Goal: Find contact information: Find contact information

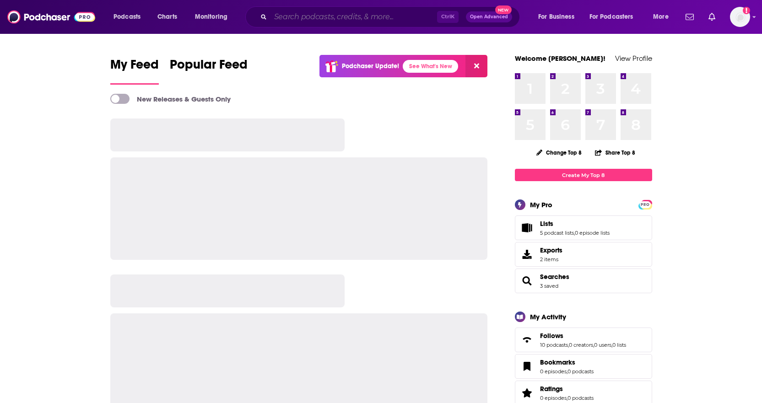
click at [335, 18] on input "Search podcasts, credits, & more..." at bounding box center [353, 17] width 167 height 15
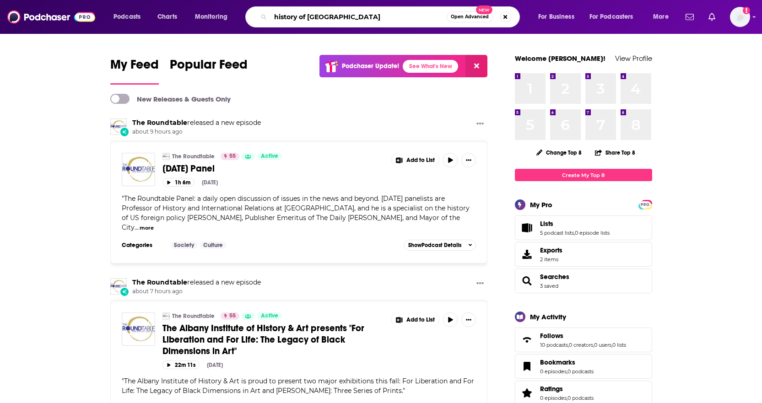
type input "history of [GEOGRAPHIC_DATA]"
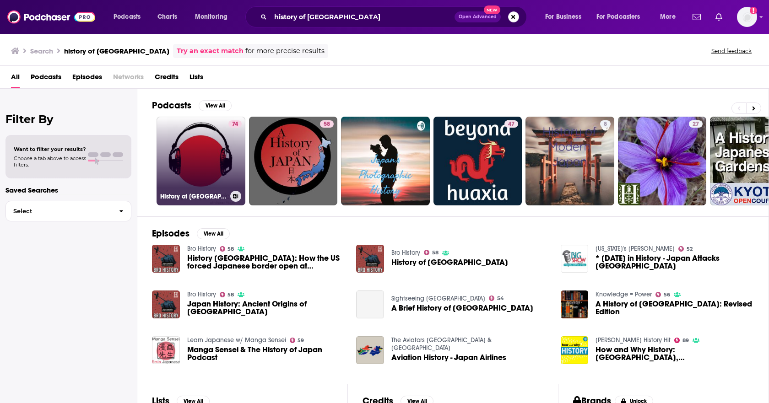
click at [207, 151] on link "74 History of [GEOGRAPHIC_DATA]" at bounding box center [201, 161] width 89 height 89
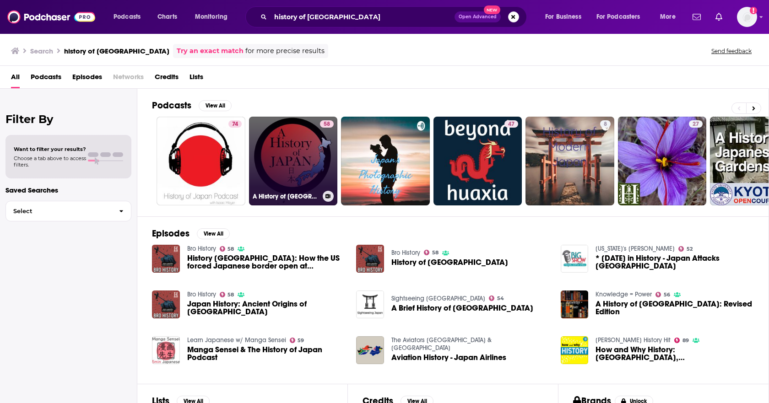
click at [299, 154] on link "58 A History of [GEOGRAPHIC_DATA]" at bounding box center [293, 161] width 89 height 89
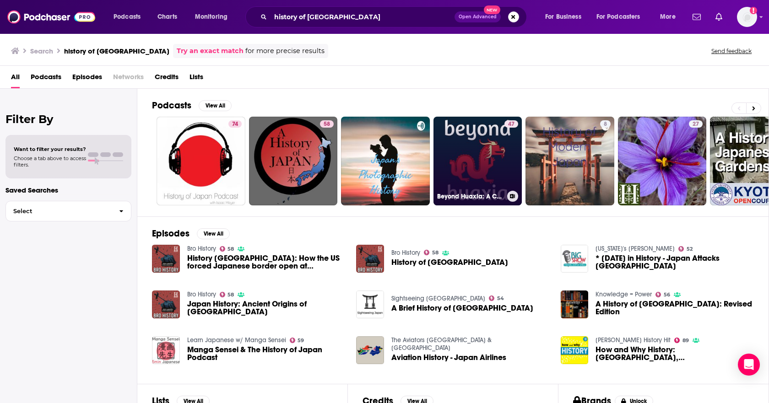
click at [471, 143] on link "47 Beyond Huaxia: A College History of [GEOGRAPHIC_DATA] and [GEOGRAPHIC_DATA]" at bounding box center [477, 161] width 89 height 89
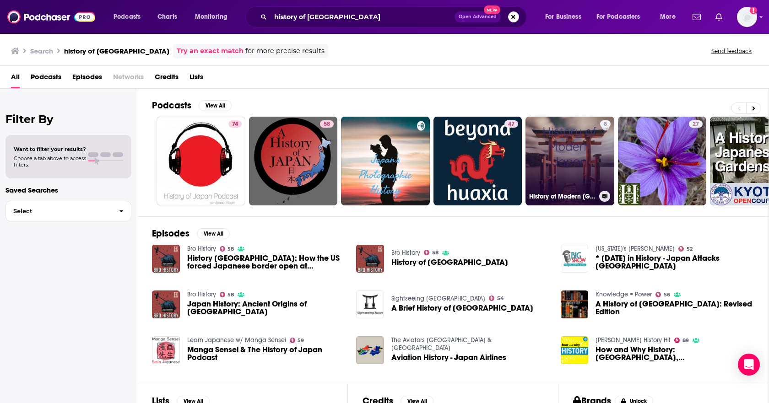
click at [582, 155] on link "8 History of Modern [GEOGRAPHIC_DATA]" at bounding box center [569, 161] width 89 height 89
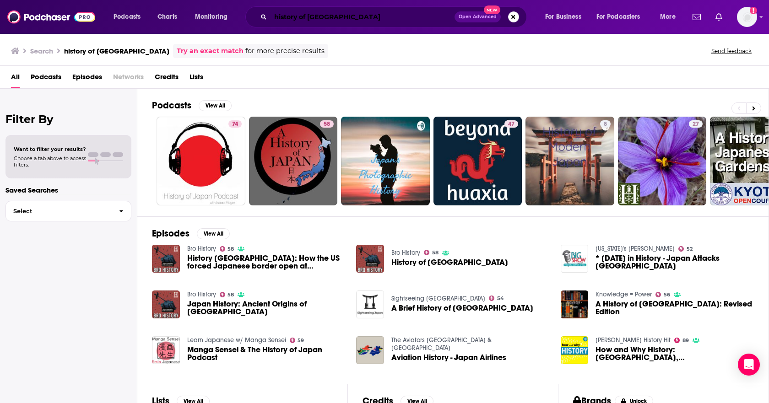
click at [356, 18] on input "history of [GEOGRAPHIC_DATA]" at bounding box center [362, 17] width 184 height 15
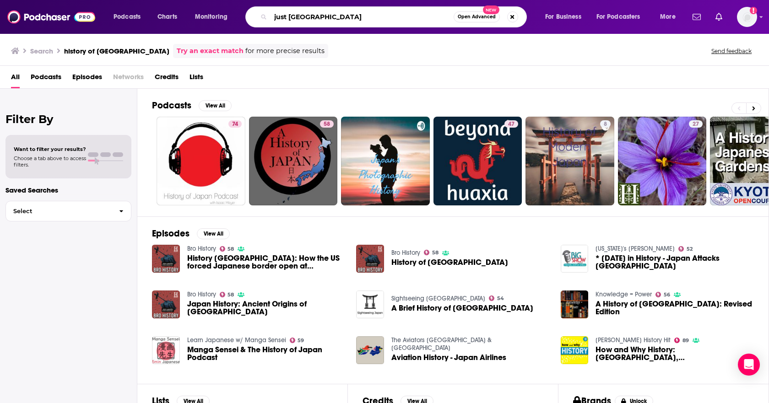
type input "just [GEOGRAPHIC_DATA]"
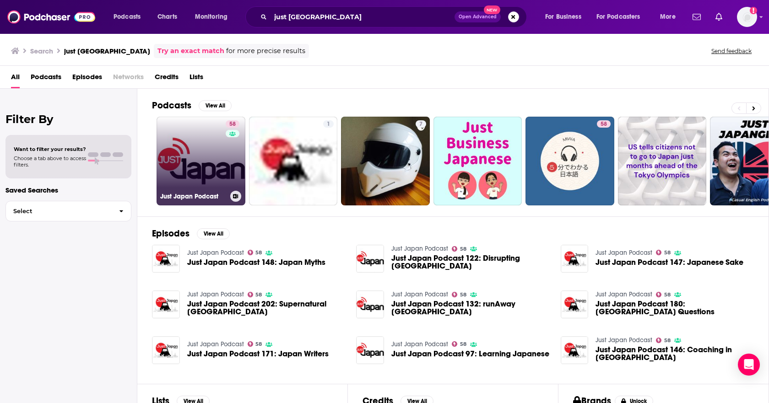
click at [194, 159] on link "58 Just Japan Podcast" at bounding box center [201, 161] width 89 height 89
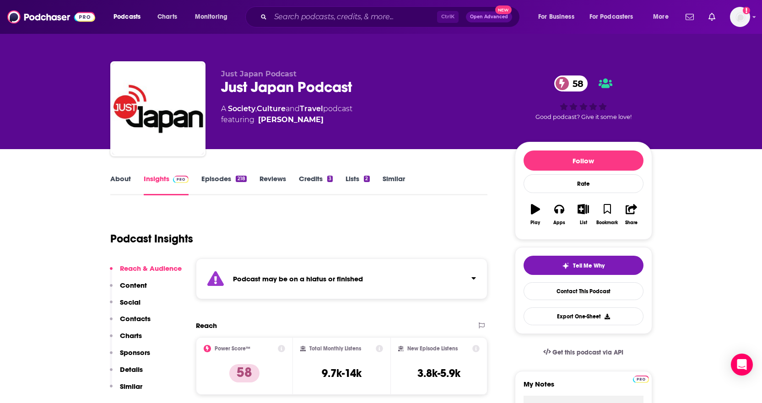
click at [123, 179] on link "About" at bounding box center [120, 184] width 21 height 21
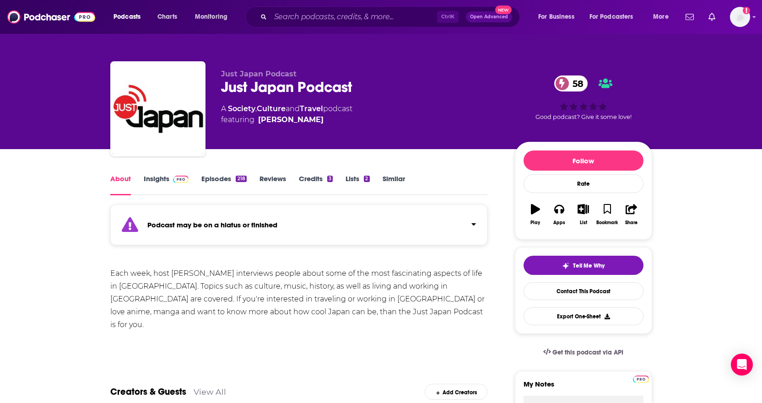
click at [151, 184] on link "Insights" at bounding box center [166, 184] width 45 height 21
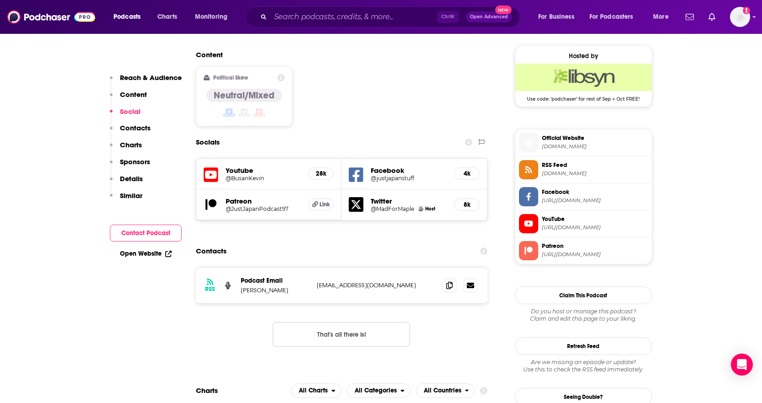
scroll to position [732, 0]
drag, startPoint x: 410, startPoint y: 267, endPoint x: 317, endPoint y: 267, distance: 92.4
click at [317, 281] on p "[EMAIL_ADDRESS][DOMAIN_NAME]" at bounding box center [376, 285] width 119 height 8
copy p "[EMAIL_ADDRESS][DOMAIN_NAME]"
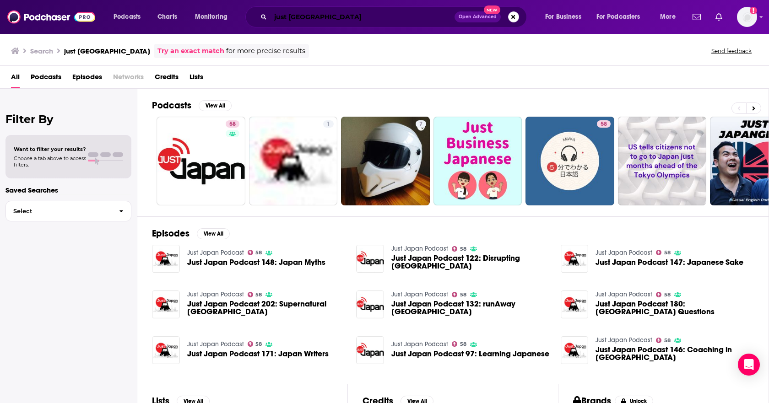
click at [358, 13] on input "just [GEOGRAPHIC_DATA]" at bounding box center [362, 17] width 184 height 15
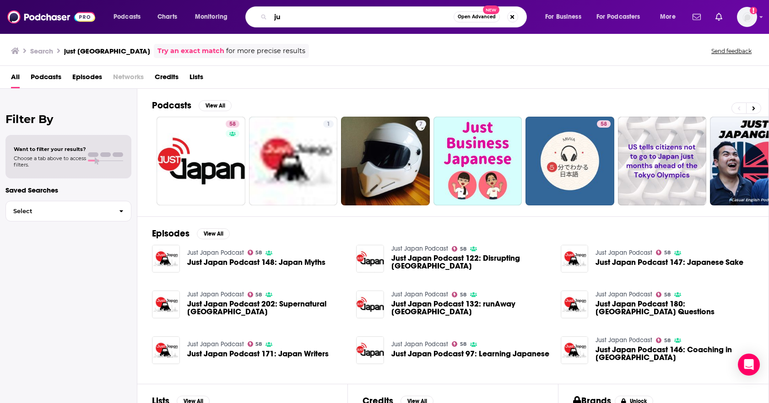
type input "j"
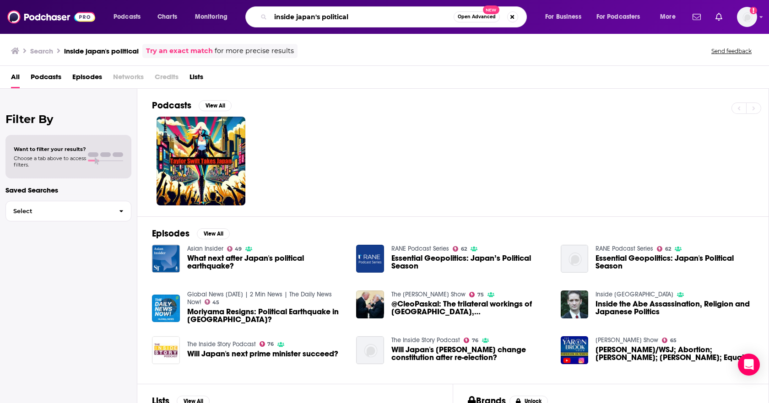
click at [352, 12] on input "inside japan's political" at bounding box center [361, 17] width 183 height 15
type input "i"
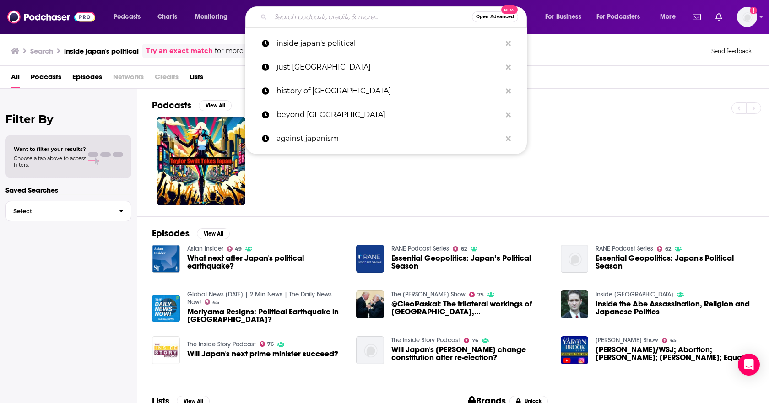
click at [324, 17] on input "Search podcasts, credits, & more..." at bounding box center [370, 17] width 201 height 15
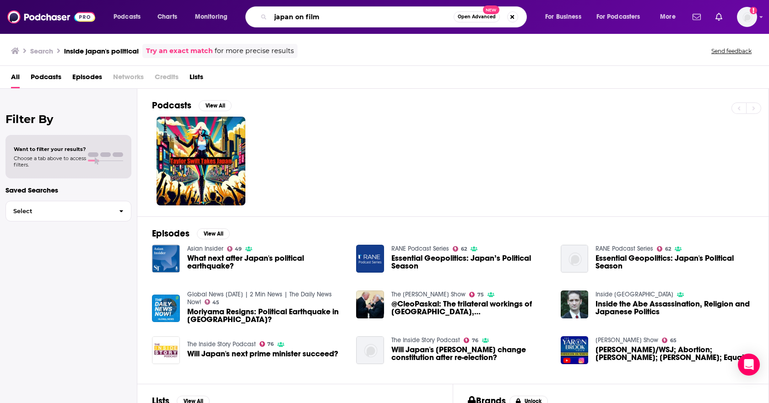
type input "japan on film"
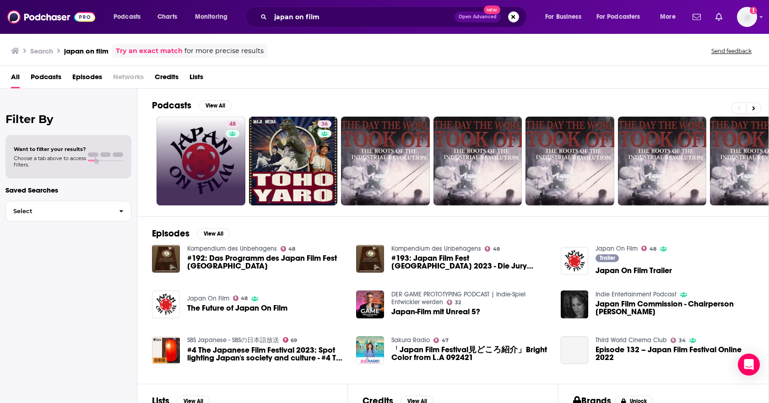
click at [205, 157] on link "48" at bounding box center [201, 161] width 89 height 89
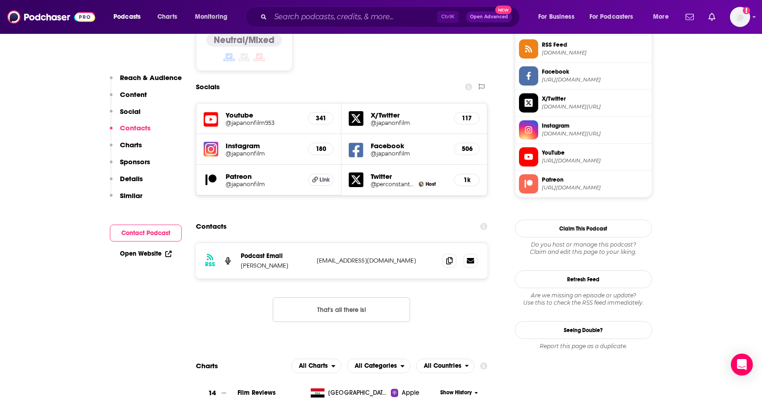
scroll to position [778, 0]
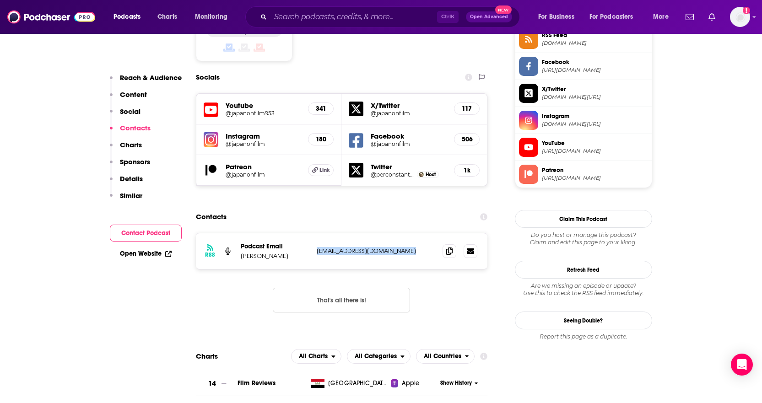
drag, startPoint x: 413, startPoint y: 196, endPoint x: 317, endPoint y: 198, distance: 96.6
click at [317, 247] on p "[EMAIL_ADDRESS][DOMAIN_NAME]" at bounding box center [376, 251] width 119 height 8
copy p "[EMAIL_ADDRESS][DOMAIN_NAME]"
click at [369, 16] on input "Search podcasts, credits, & more..." at bounding box center [353, 17] width 167 height 15
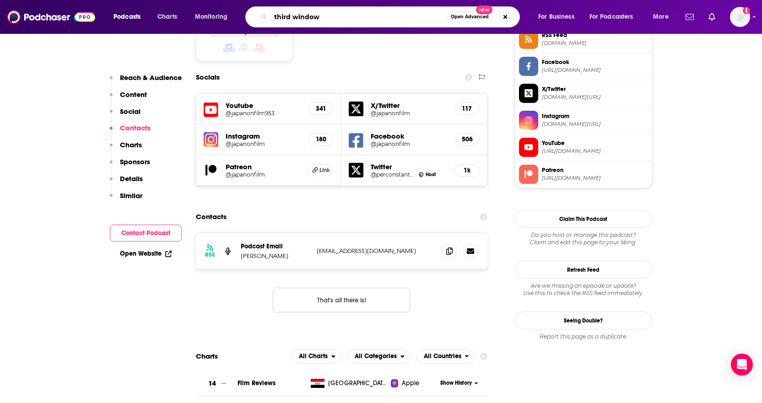
type input "third windows"
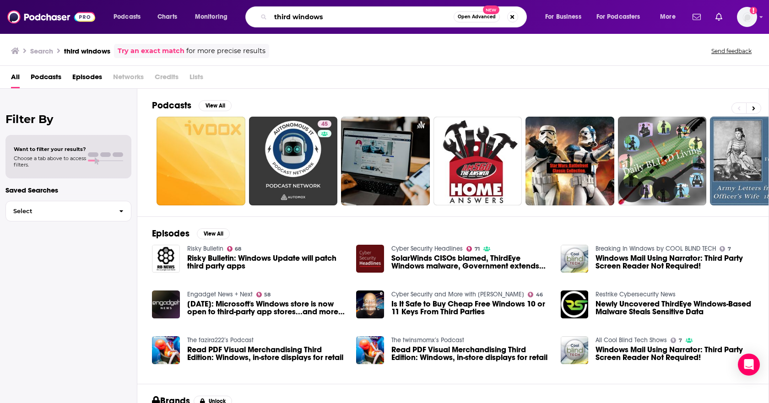
click at [343, 15] on input "third windows" at bounding box center [361, 17] width 183 height 15
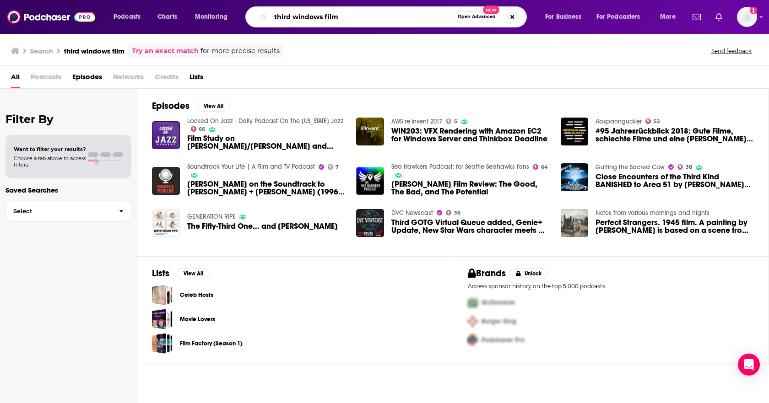
drag, startPoint x: 361, startPoint y: 15, endPoint x: 301, endPoint y: 18, distance: 60.0
click at [301, 18] on input "third windows film" at bounding box center [361, 17] width 183 height 15
click at [300, 18] on input "third windows film" at bounding box center [361, 17] width 183 height 15
drag, startPoint x: 350, startPoint y: 21, endPoint x: 263, endPoint y: 18, distance: 87.0
click at [263, 18] on div "third windows film Open Advanced New" at bounding box center [385, 16] width 281 height 21
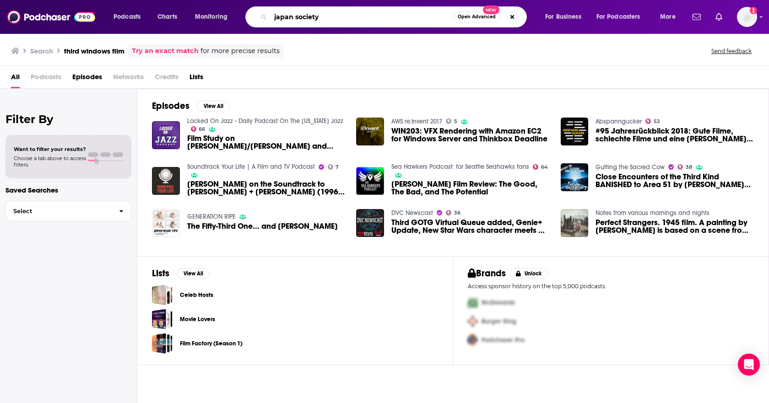
type input "japan society"
